Goal: Communication & Community: Connect with others

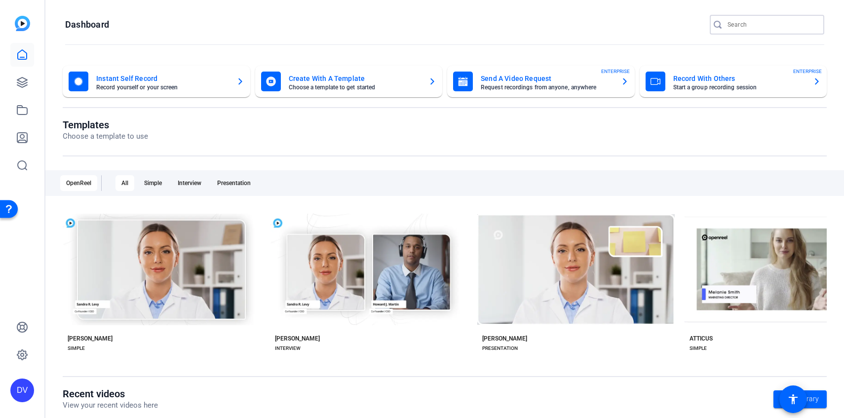
click at [757, 24] on input "Search" at bounding box center [771, 25] width 89 height 12
type input "O"
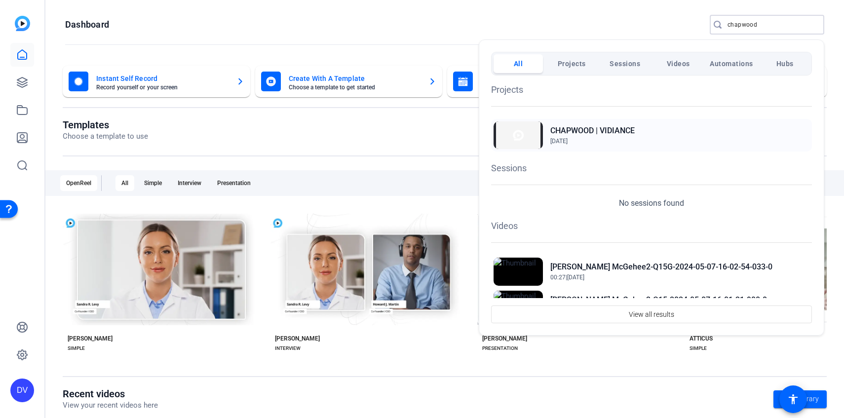
type input "chapwood"
click at [611, 129] on h2 "CHAPWOOD | VIDIANCE" at bounding box center [592, 131] width 84 height 12
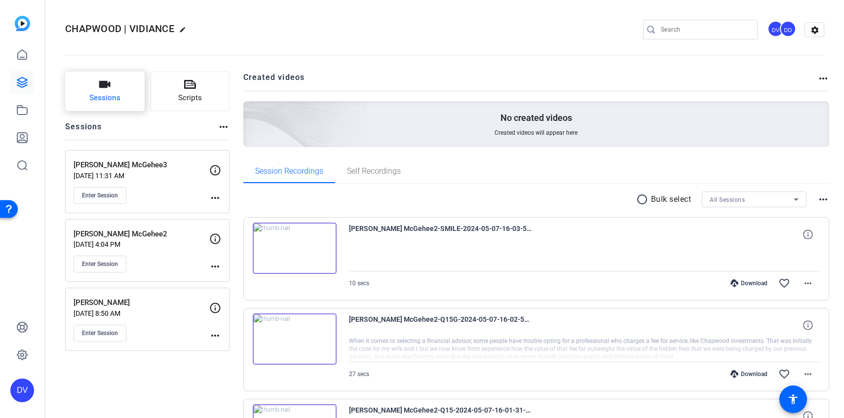
click at [104, 109] on button "Sessions" at bounding box center [104, 91] width 79 height 39
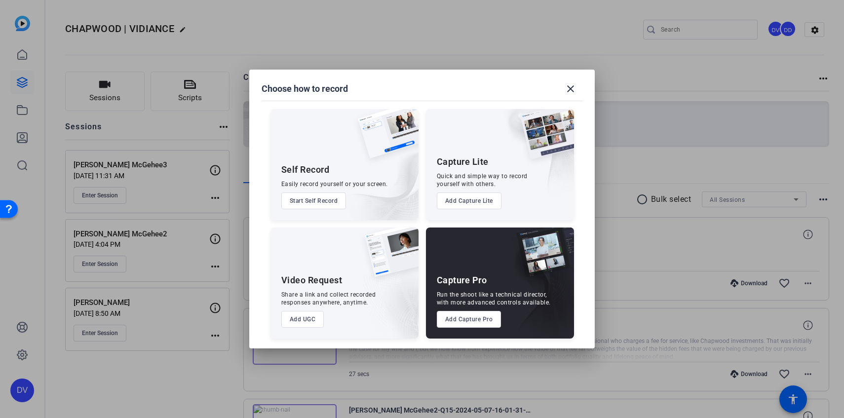
click at [463, 328] on div "Capture Pro Run the shoot like a technical director, with more advanced control…" at bounding box center [500, 282] width 148 height 111
click at [464, 323] on button "Add Capture Pro" at bounding box center [469, 319] width 65 height 17
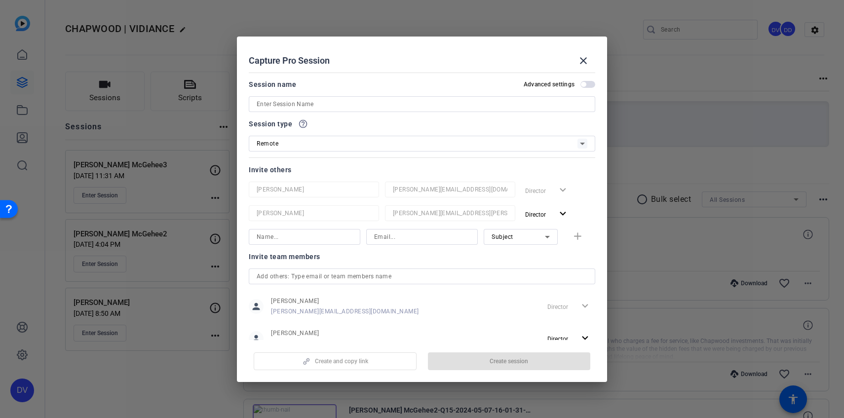
click at [416, 101] on input at bounding box center [422, 104] width 331 height 12
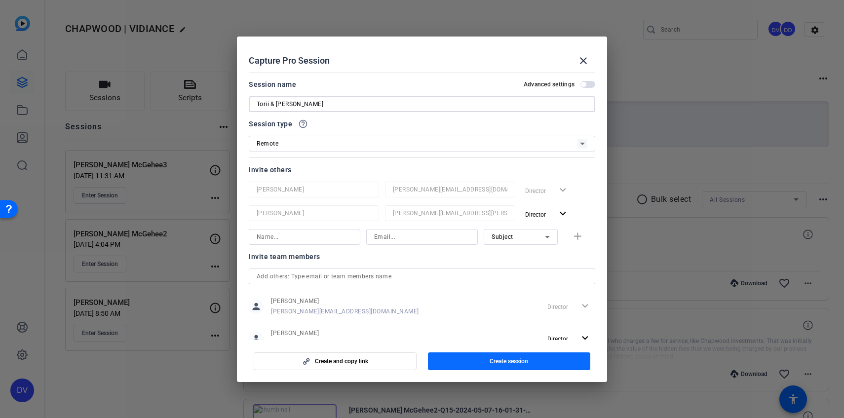
type input "Torii & Katrina Hunter"
click at [487, 360] on span "button" at bounding box center [509, 361] width 163 height 24
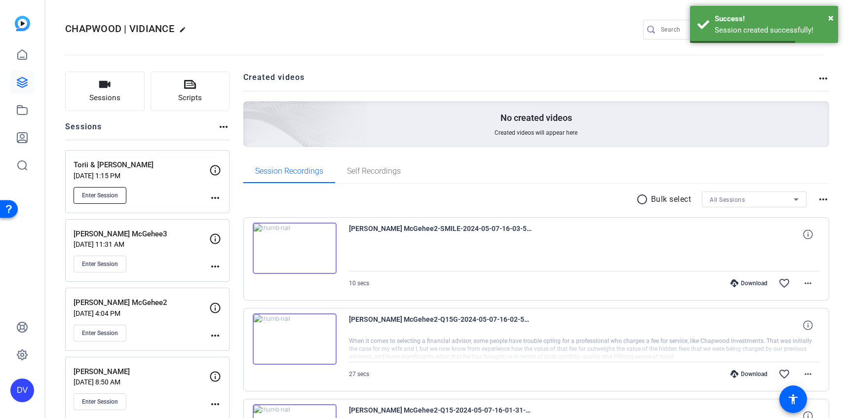
click at [126, 190] on button "Enter Session" at bounding box center [100, 195] width 53 height 17
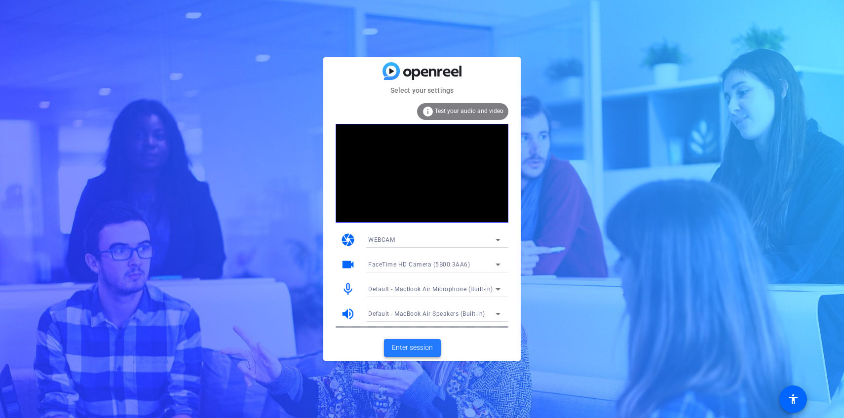
click at [421, 346] on span "Enter session" at bounding box center [412, 347] width 41 height 10
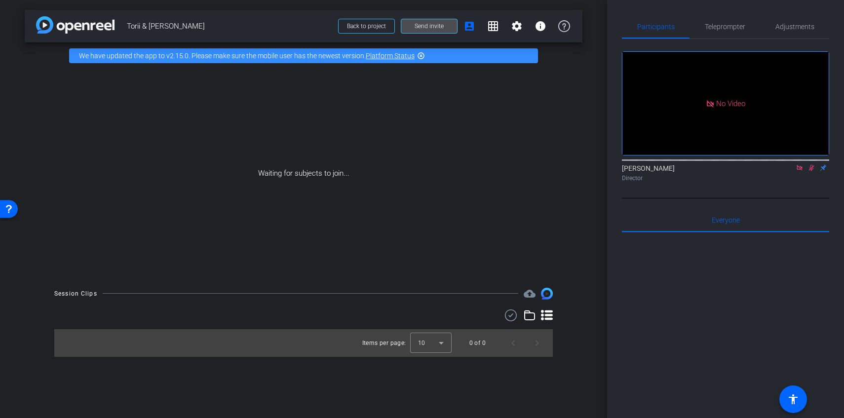
click at [430, 28] on span "Send invite" at bounding box center [428, 26] width 29 height 8
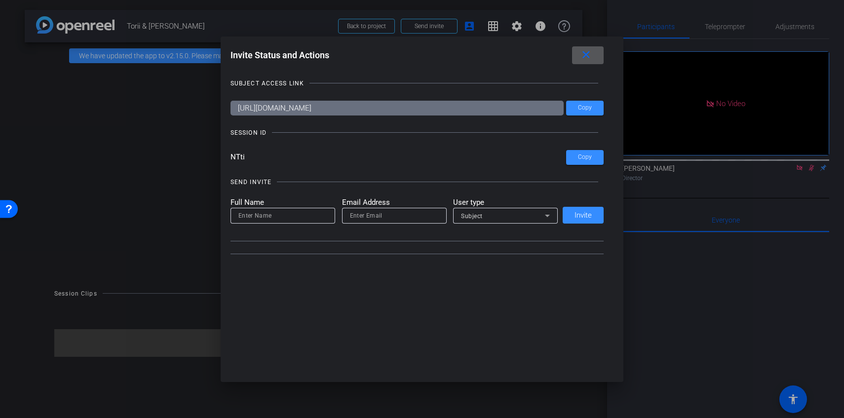
click at [286, 219] on input at bounding box center [282, 216] width 89 height 12
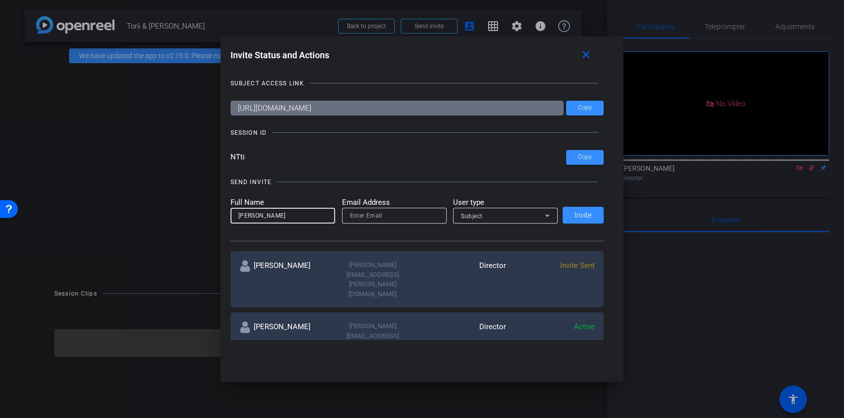
type input "Hazel Llemos"
type input "hazel.llemos@remotevideotestimonials.com"
click at [470, 219] on span "Subject" at bounding box center [472, 216] width 22 height 7
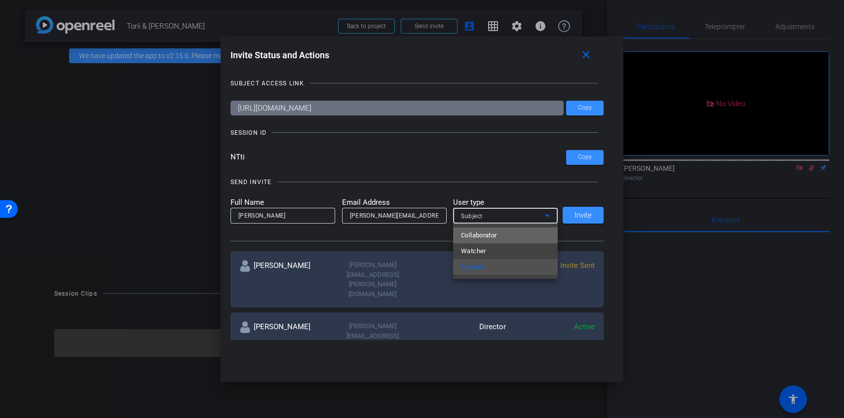
click at [482, 235] on span "Collaborator" at bounding box center [479, 235] width 36 height 12
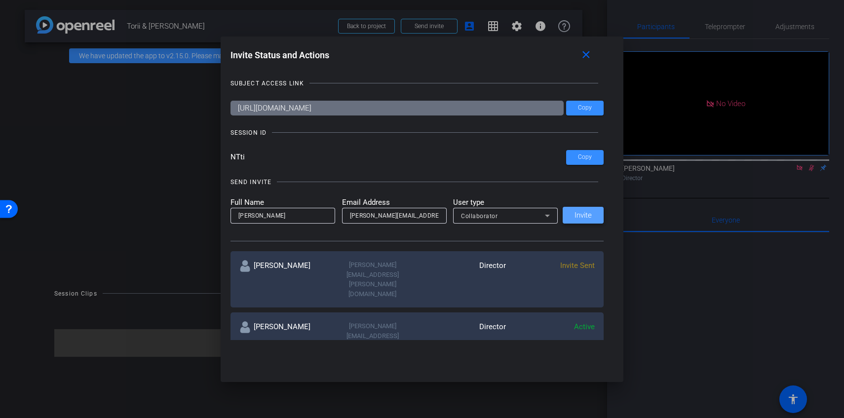
click at [580, 209] on span at bounding box center [583, 215] width 41 height 24
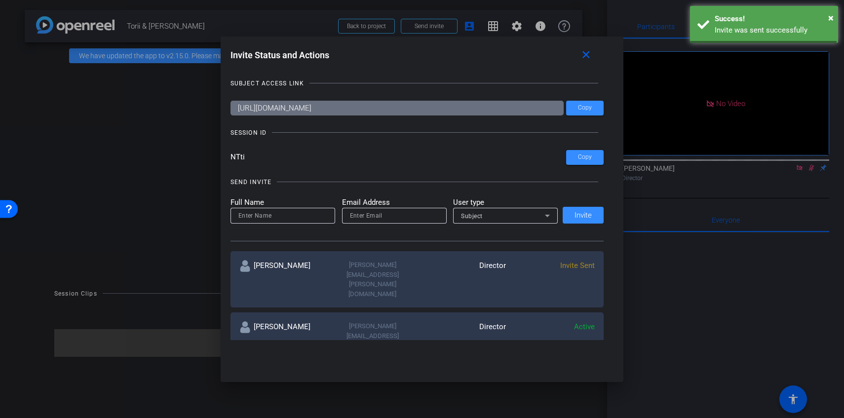
click at [573, 220] on div "Full Name Email Address User type Subject Invite" at bounding box center [417, 210] width 374 height 27
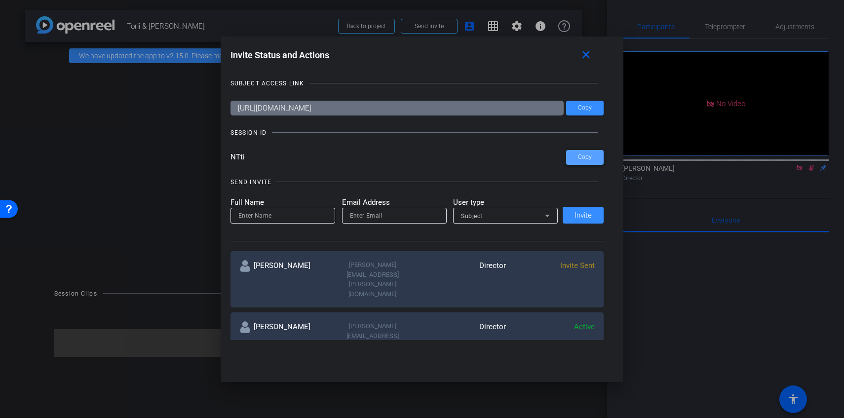
click at [582, 162] on span at bounding box center [585, 158] width 38 height 24
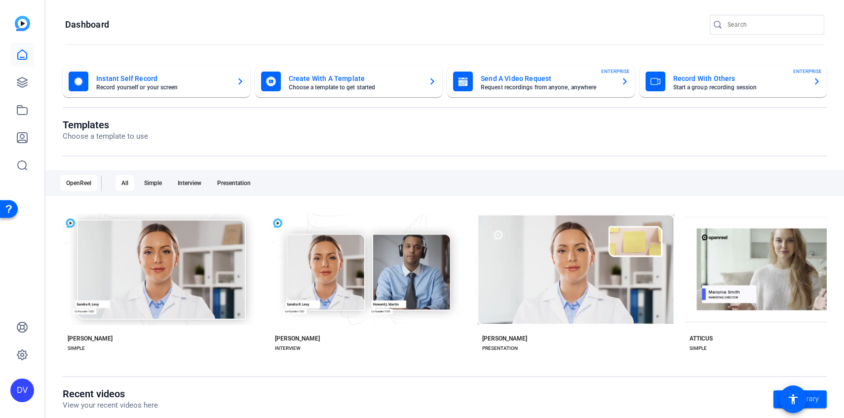
click at [773, 13] on mat-toolbar "Dashboard" at bounding box center [444, 28] width 798 height 56
click at [770, 20] on input "Search" at bounding box center [771, 25] width 89 height 12
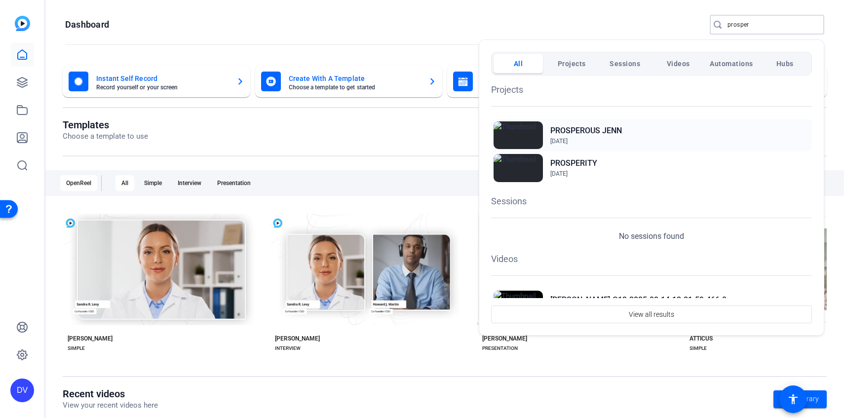
type input "prosper"
click at [615, 131] on h2 "PROSPEROUS JENN" at bounding box center [586, 131] width 72 height 12
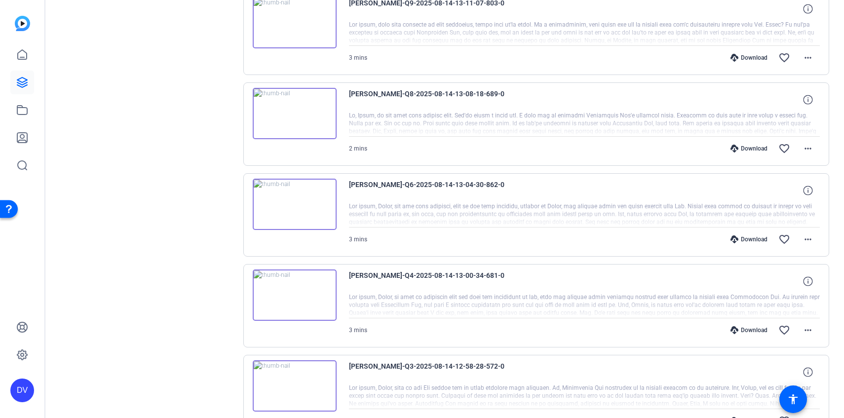
scroll to position [761, 0]
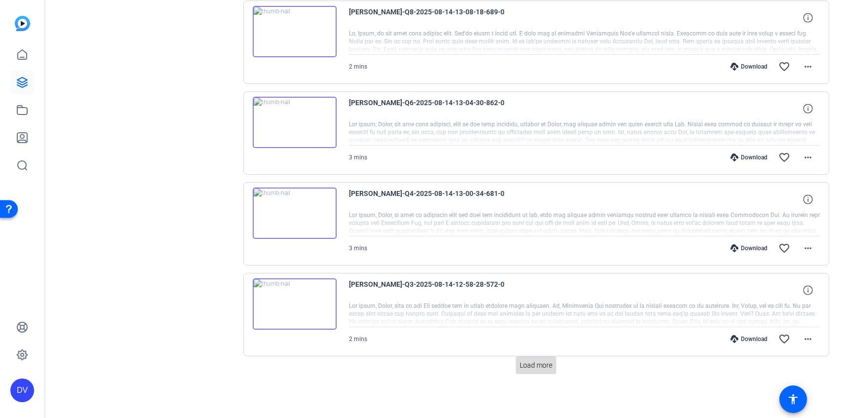
click at [533, 367] on span "Load more" at bounding box center [536, 365] width 33 height 10
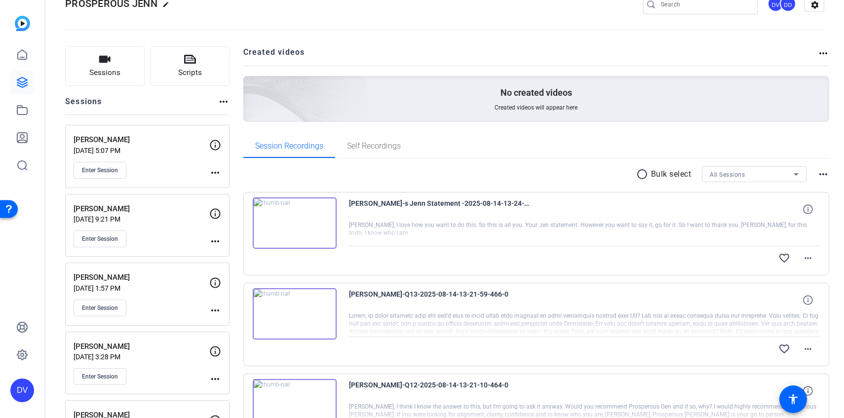
scroll to position [0, 0]
